Goal: Find specific page/section: Find specific page/section

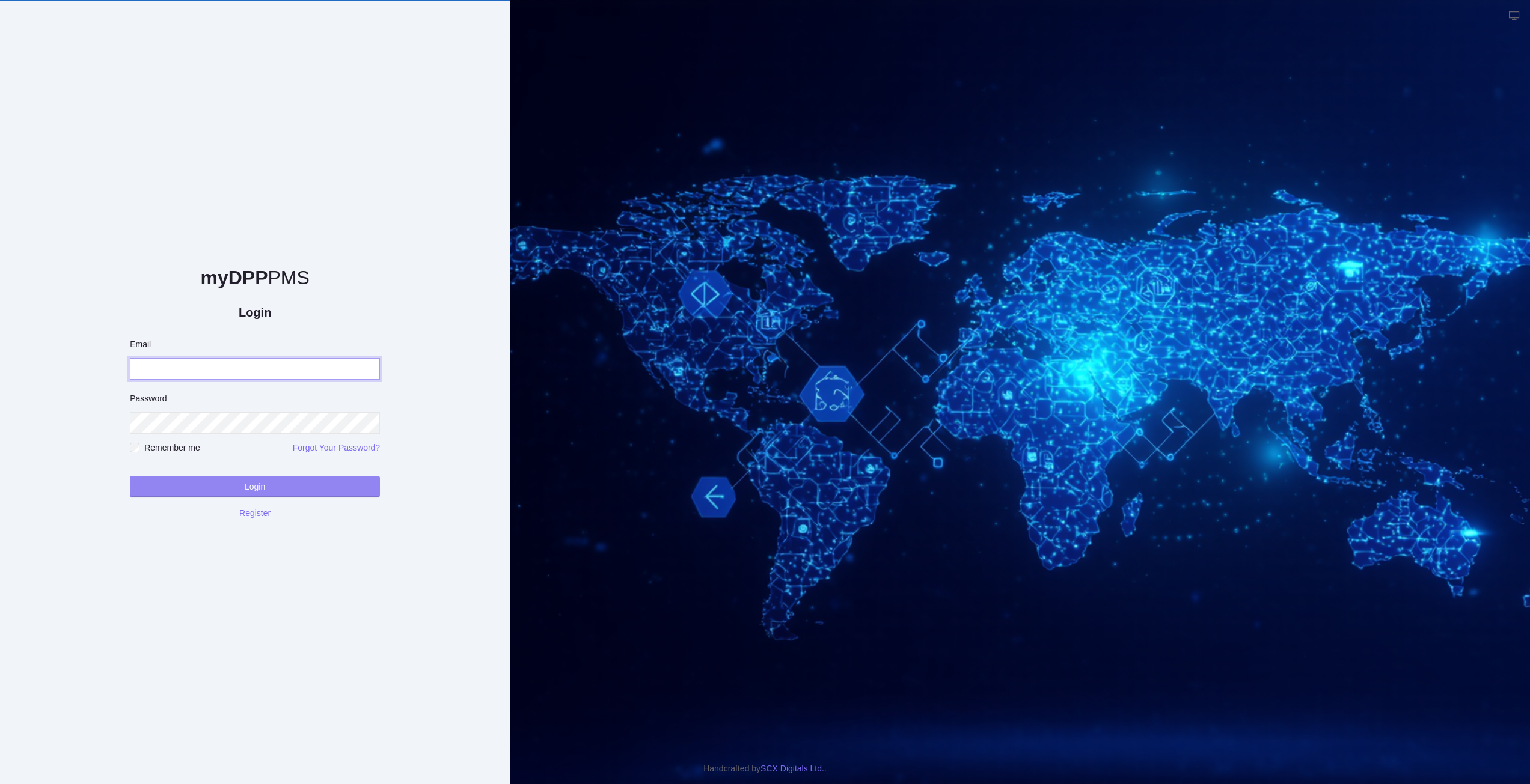
type input "**********"
click at [220, 485] on button "Login" at bounding box center [254, 486] width 250 height 22
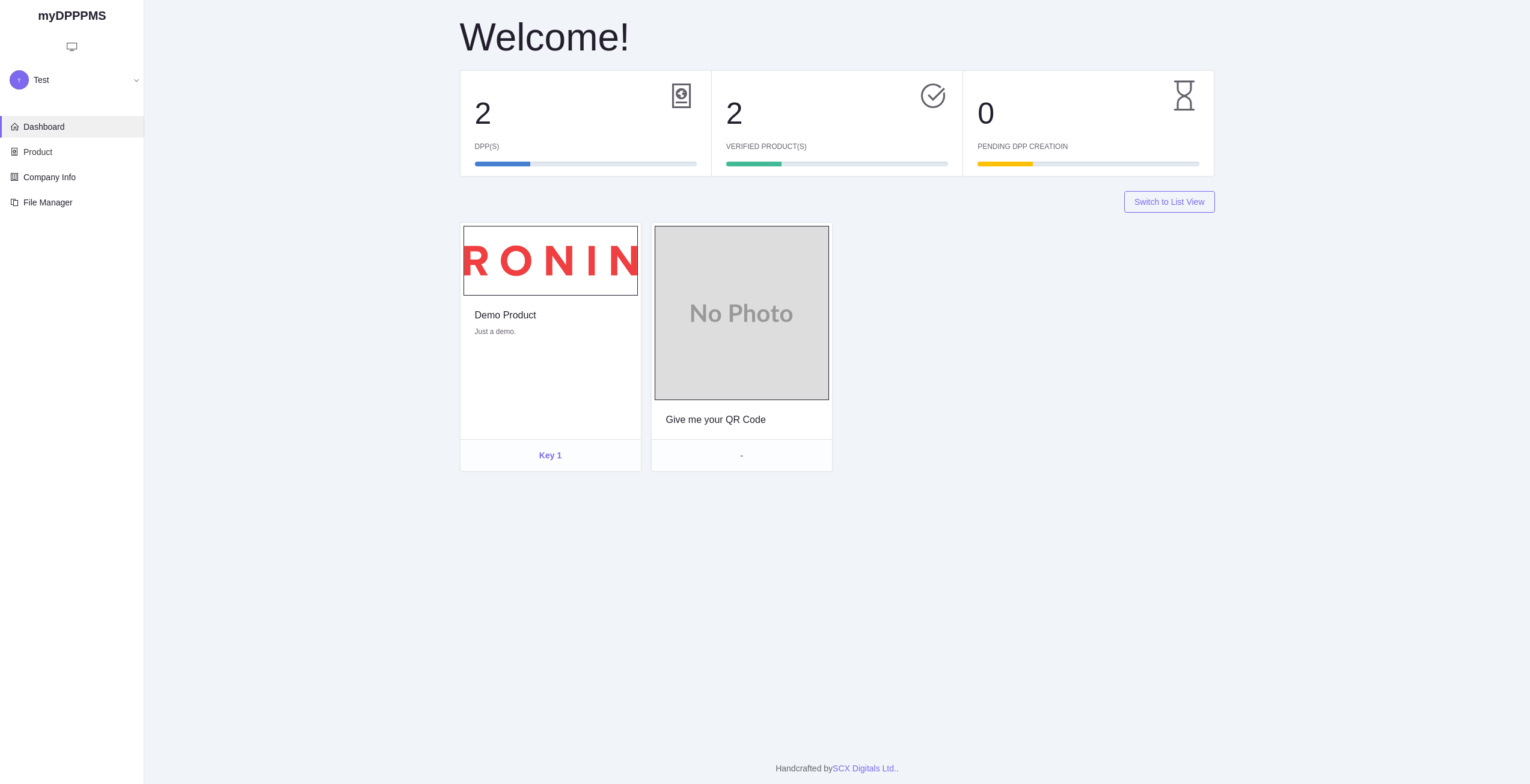
click at [46, 148] on span "Product" at bounding box center [38, 151] width 29 height 12
